Goal: Task Accomplishment & Management: Complete application form

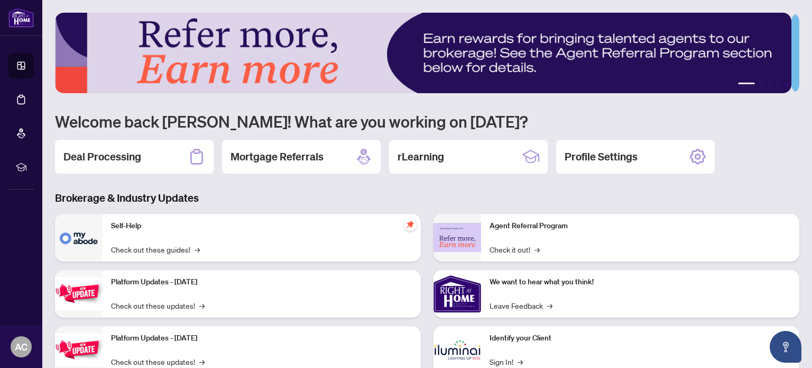
click at [163, 162] on div "Deal Processing" at bounding box center [134, 157] width 159 height 34
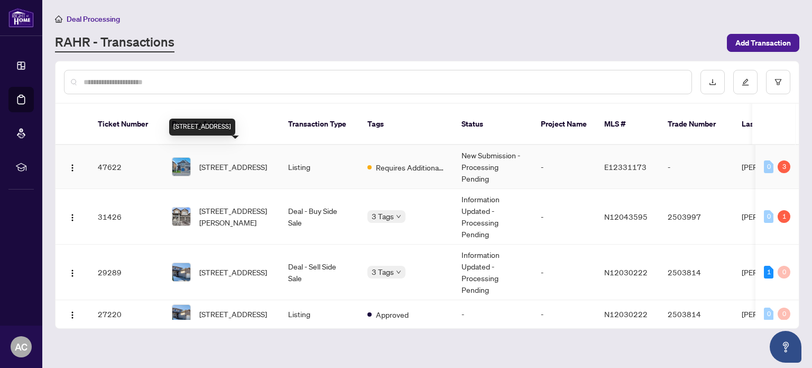
click at [232, 161] on span "[STREET_ADDRESS]" at bounding box center [233, 167] width 68 height 12
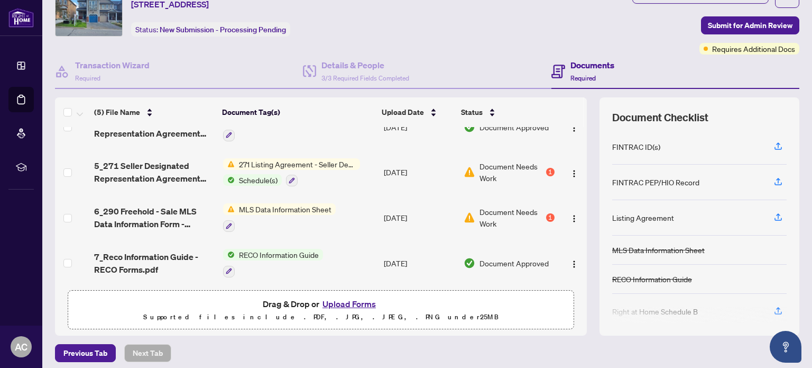
scroll to position [89, 0]
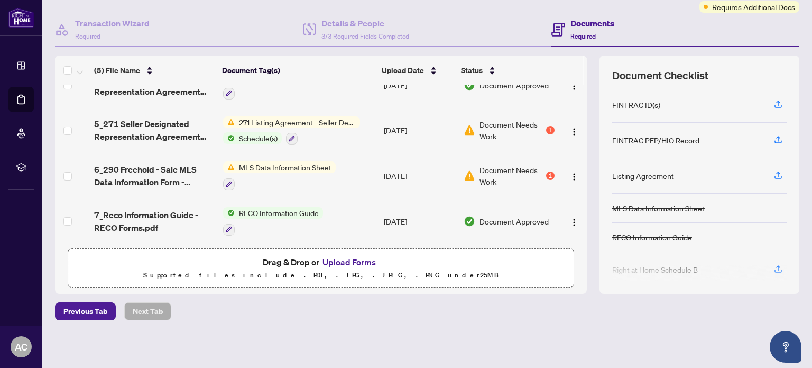
click at [347, 259] on button "Upload Forms" at bounding box center [349, 262] width 60 height 14
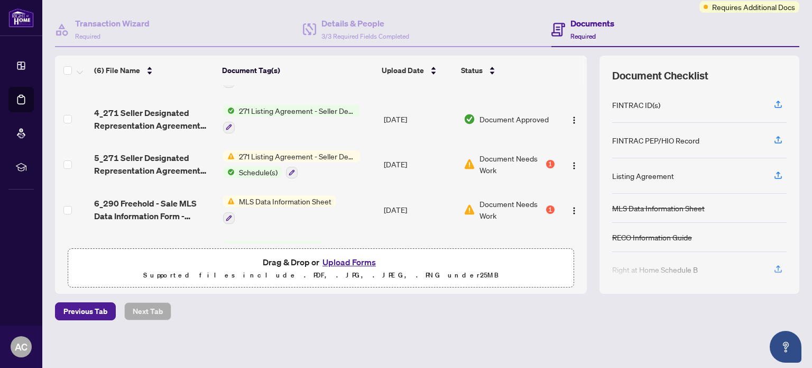
click at [355, 260] on button "Upload Forms" at bounding box center [349, 262] width 60 height 14
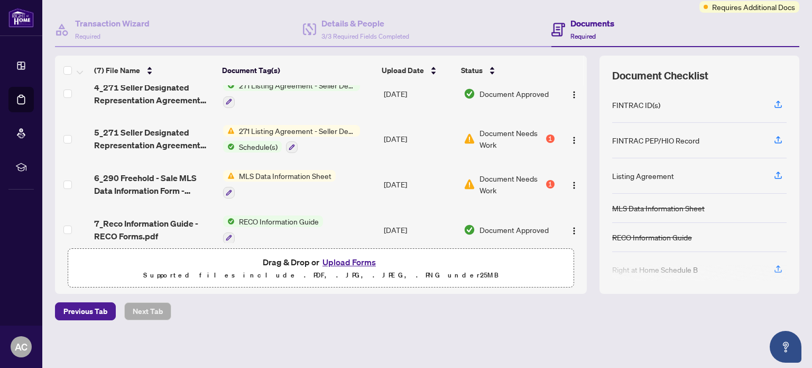
scroll to position [0, 0]
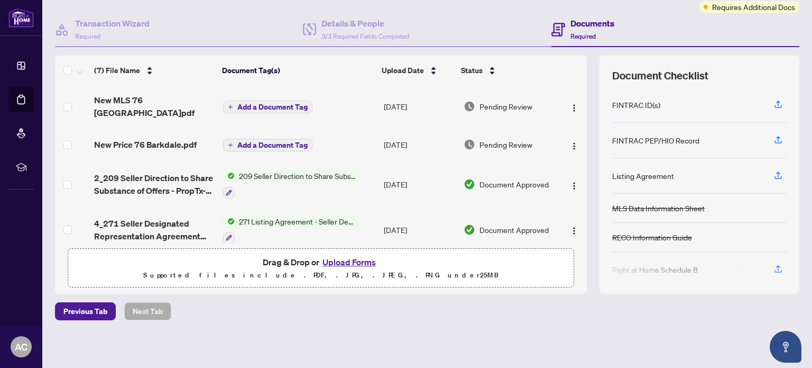
click at [263, 103] on span "Add a Document Tag" at bounding box center [272, 106] width 70 height 7
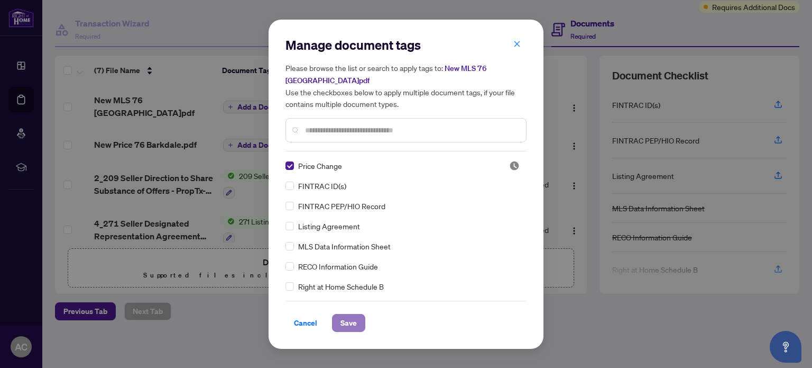
click at [347, 323] on span "Save" at bounding box center [349, 322] width 16 height 17
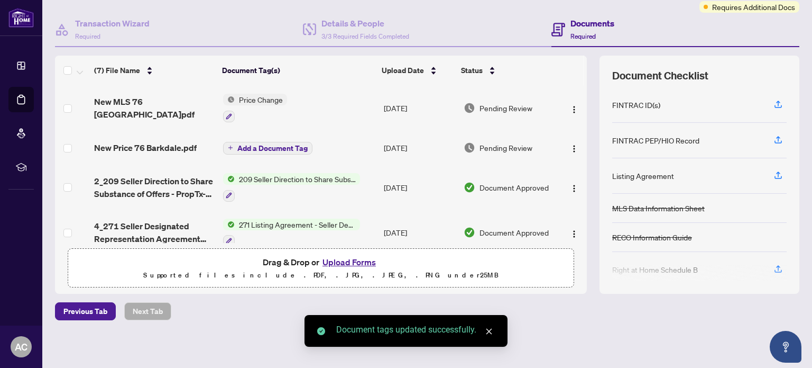
click at [279, 144] on span "Add a Document Tag" at bounding box center [272, 147] width 70 height 7
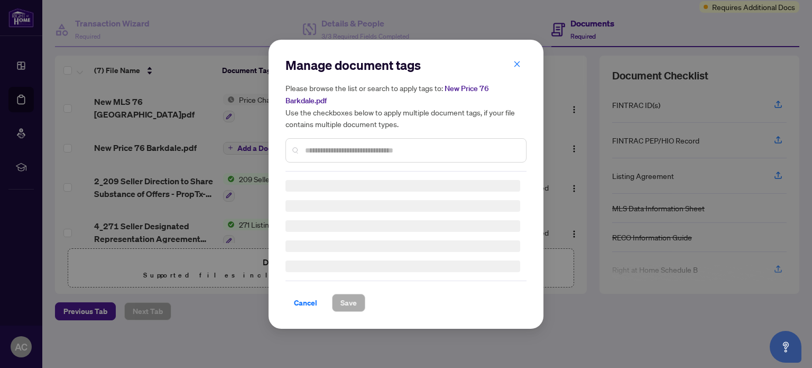
click at [312, 150] on div "Manage document tags Please browse the list or search to apply tags to: New Pri…" at bounding box center [406, 114] width 241 height 115
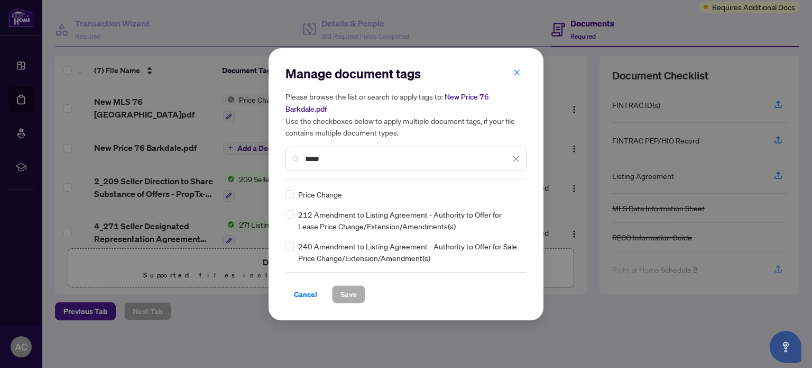
type input "*****"
click at [338, 296] on button "Save" at bounding box center [348, 294] width 33 height 18
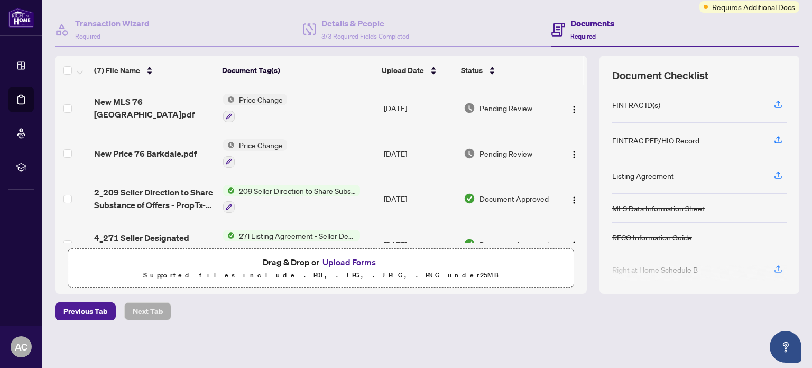
click at [262, 95] on span "Price Change" at bounding box center [261, 100] width 52 height 12
click at [248, 148] on span "Price Change" at bounding box center [231, 150] width 52 height 12
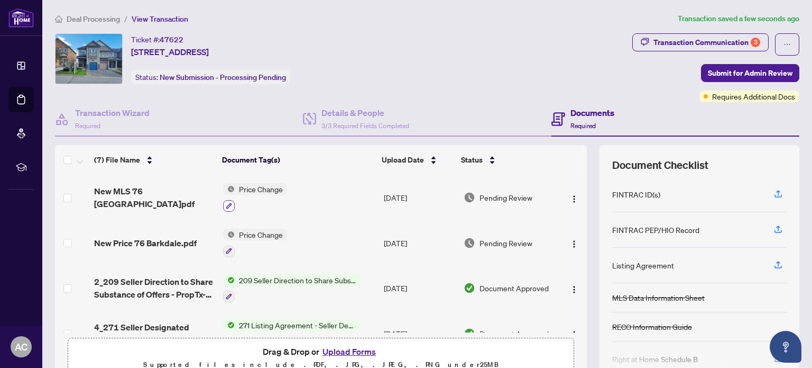
click at [226, 204] on icon "button" at bounding box center [229, 206] width 6 height 6
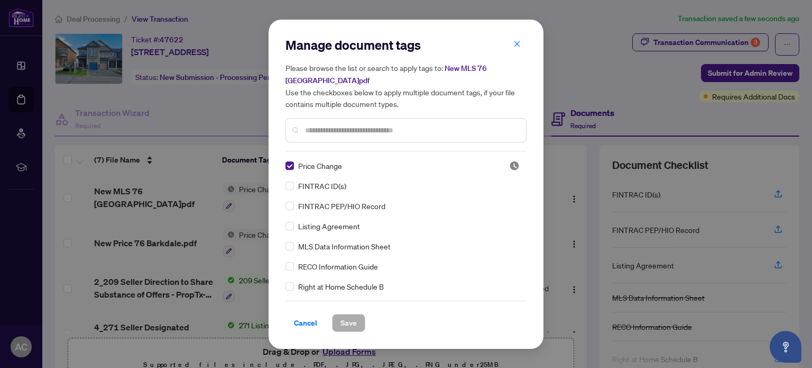
click at [315, 123] on div at bounding box center [406, 130] width 241 height 24
click at [310, 131] on input "text" at bounding box center [411, 130] width 213 height 12
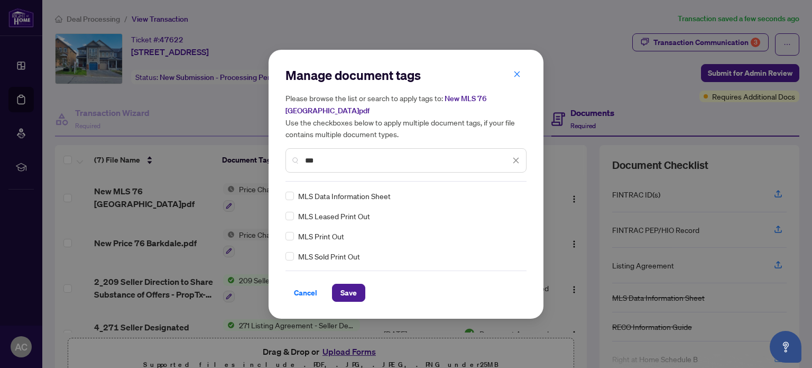
type input "***"
click at [352, 291] on span "Save" at bounding box center [349, 292] width 16 height 17
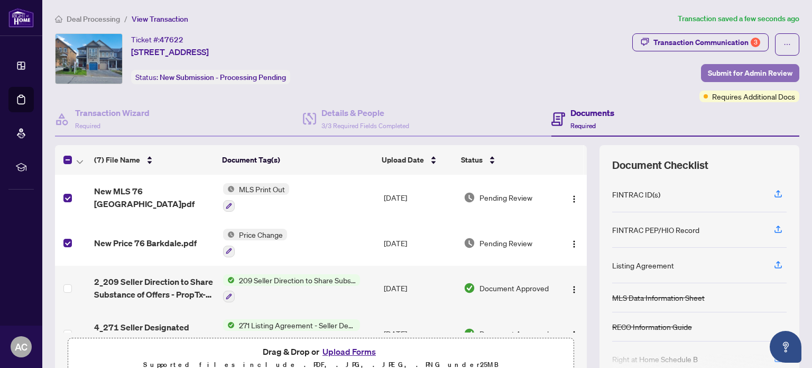
click at [754, 70] on span "Submit for Admin Review" at bounding box center [750, 73] width 85 height 17
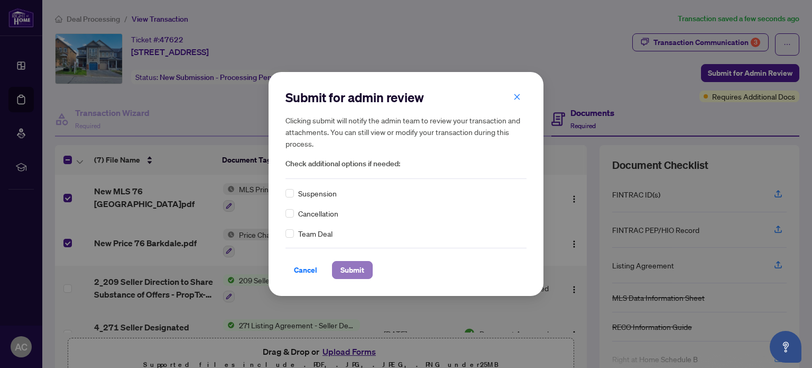
click at [359, 267] on span "Submit" at bounding box center [353, 269] width 24 height 17
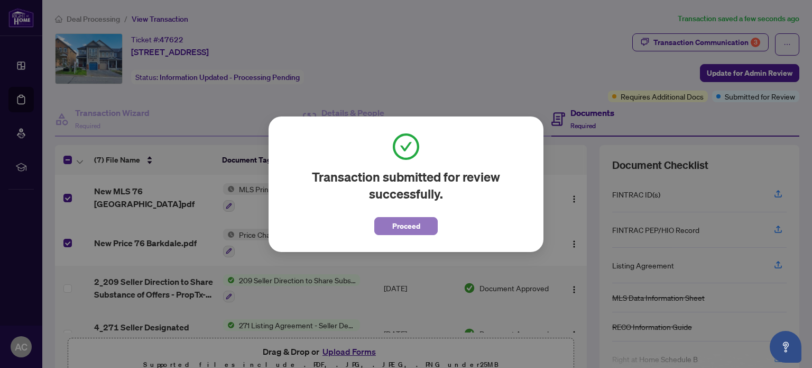
click at [419, 226] on span "Proceed" at bounding box center [406, 225] width 28 height 17
